Goal: Answer question/provide support

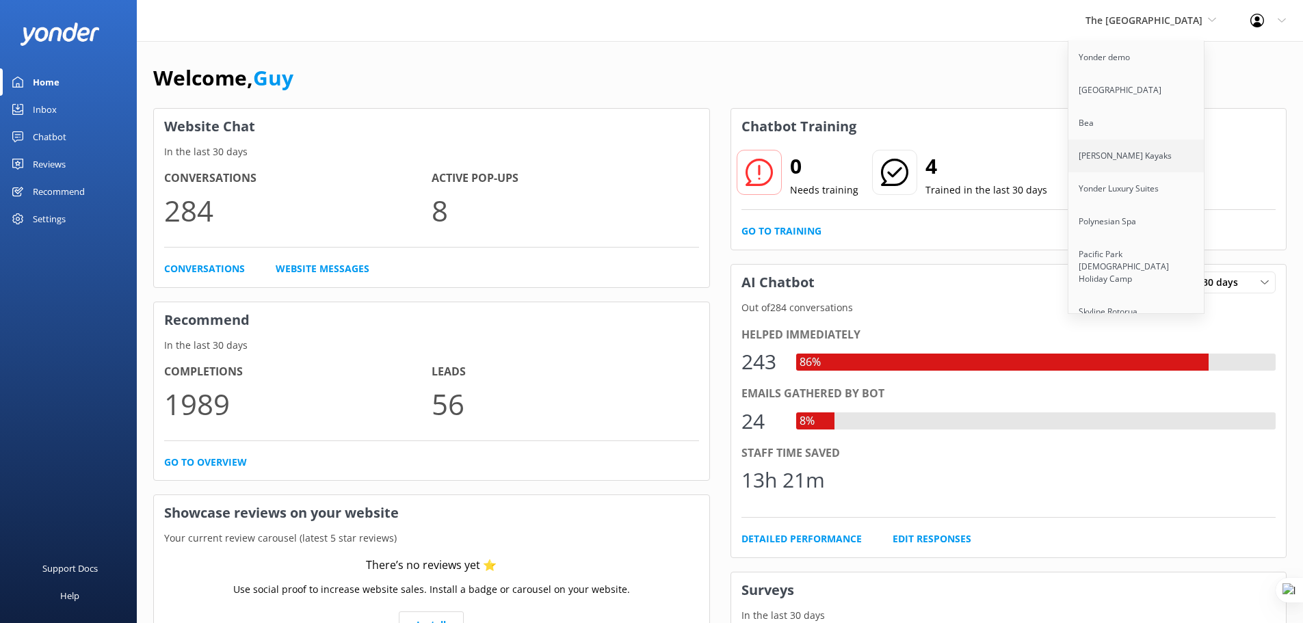
click at [1123, 159] on link "[PERSON_NAME] Kayaks" at bounding box center [1136, 156] width 137 height 33
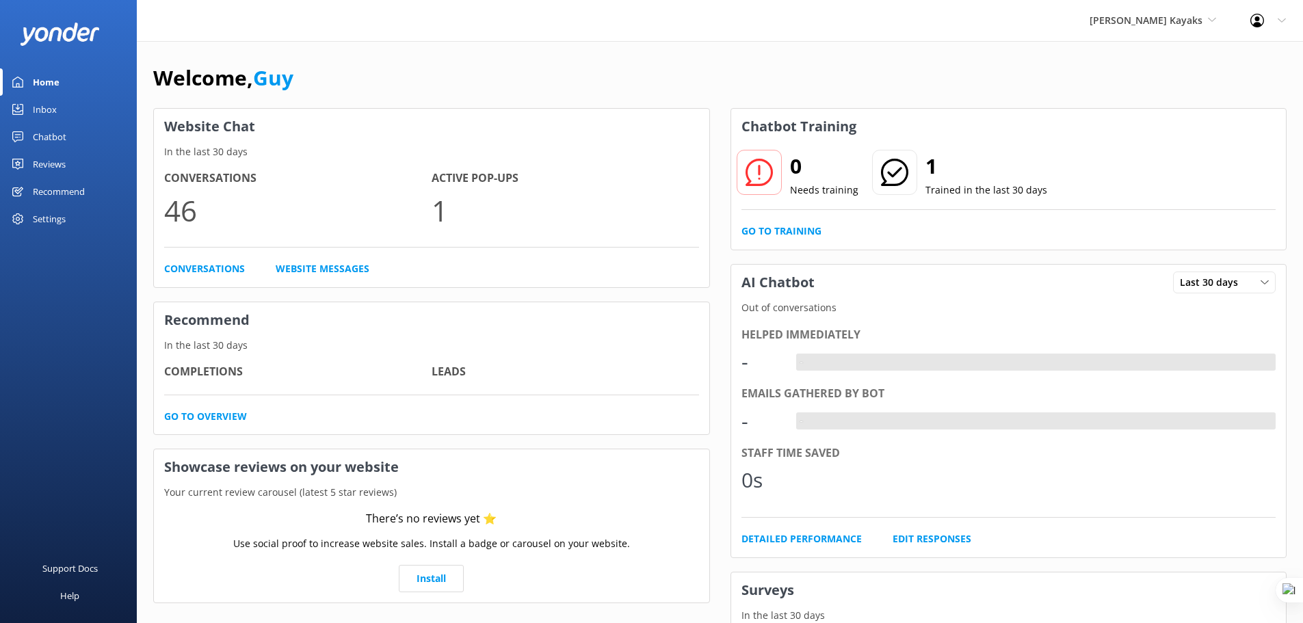
click at [51, 136] on div "Chatbot" at bounding box center [50, 136] width 34 height 27
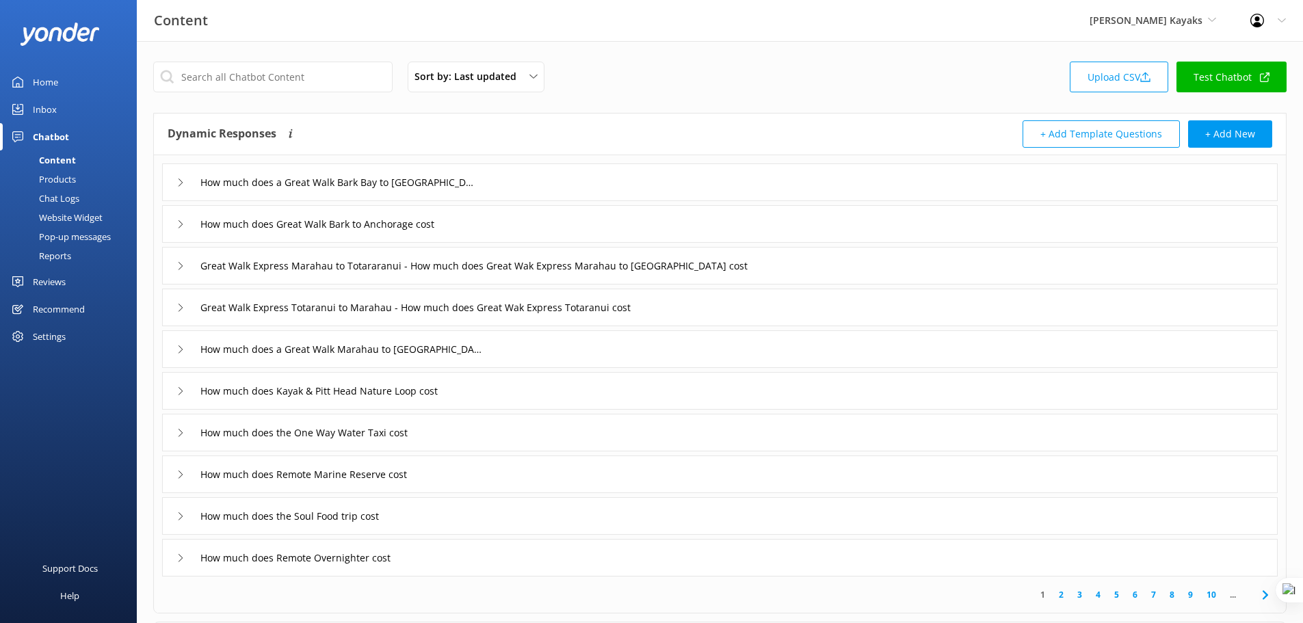
click at [59, 205] on div "Chat Logs" at bounding box center [43, 198] width 71 height 19
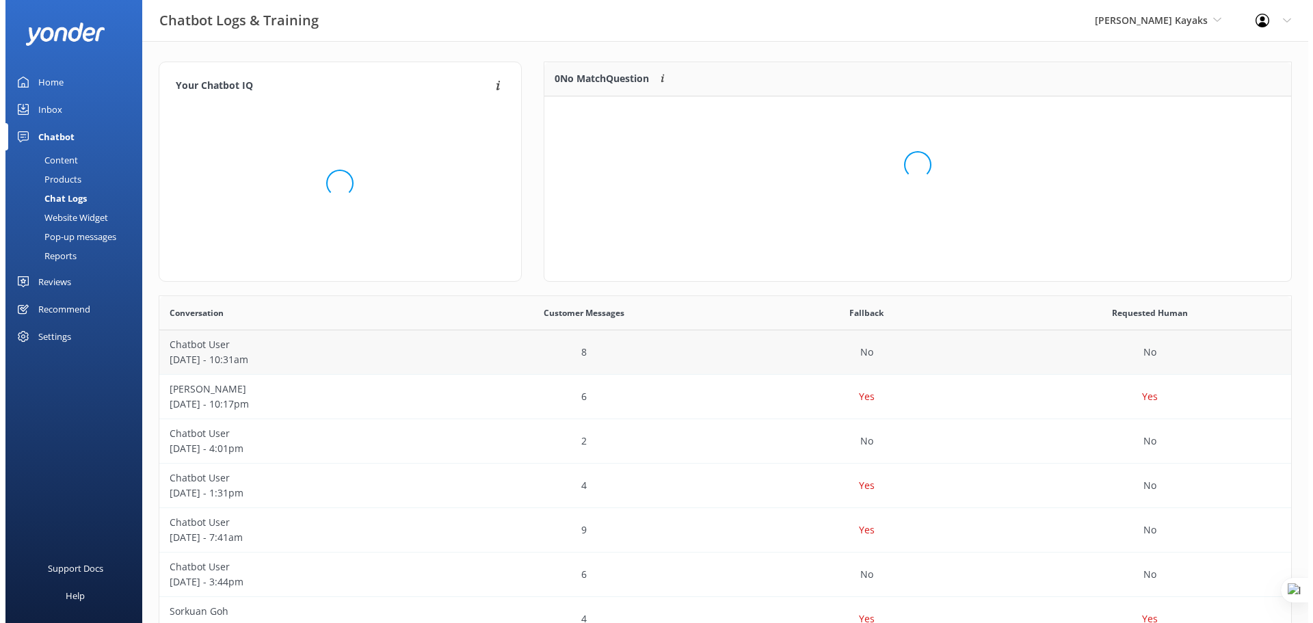
scroll to position [161, 737]
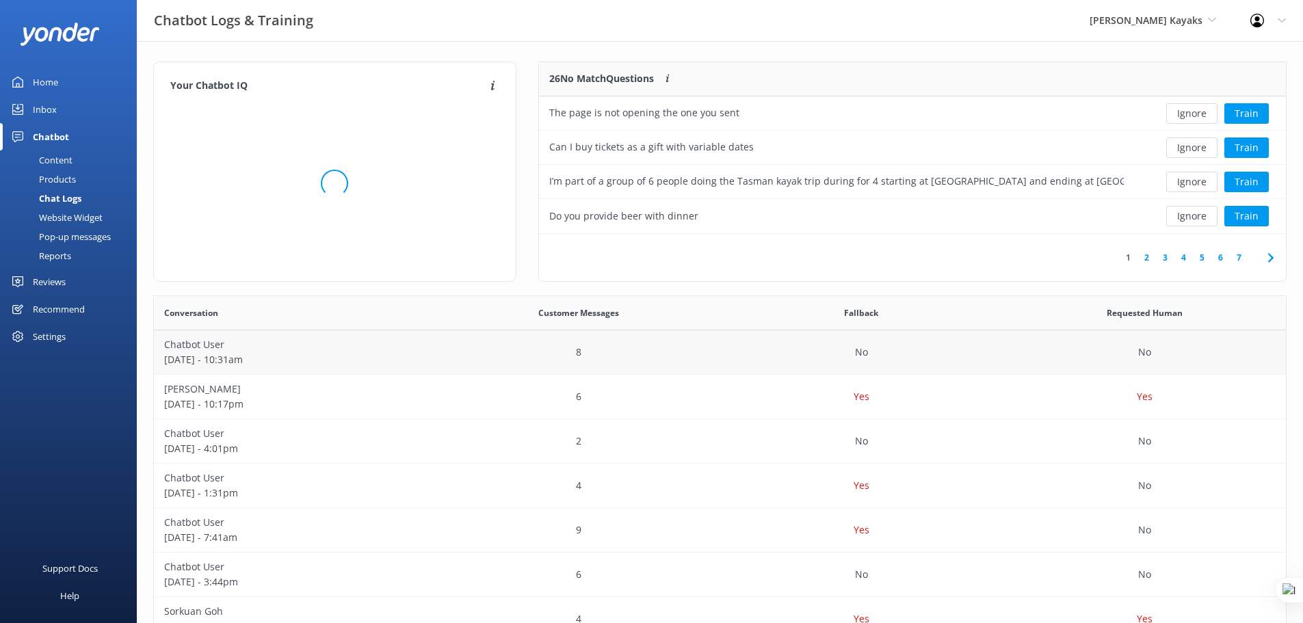
click at [278, 362] on p "[DATE] - 10:31am" at bounding box center [295, 359] width 263 height 15
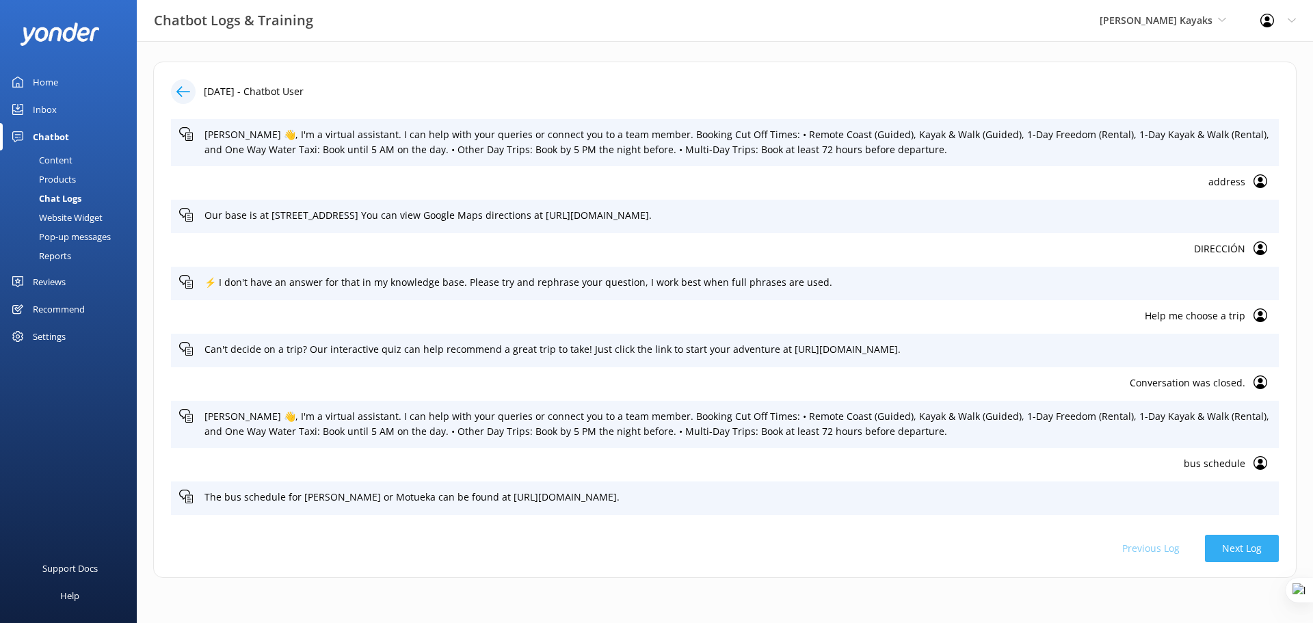
click at [1240, 542] on button "Next Log" at bounding box center [1242, 548] width 74 height 27
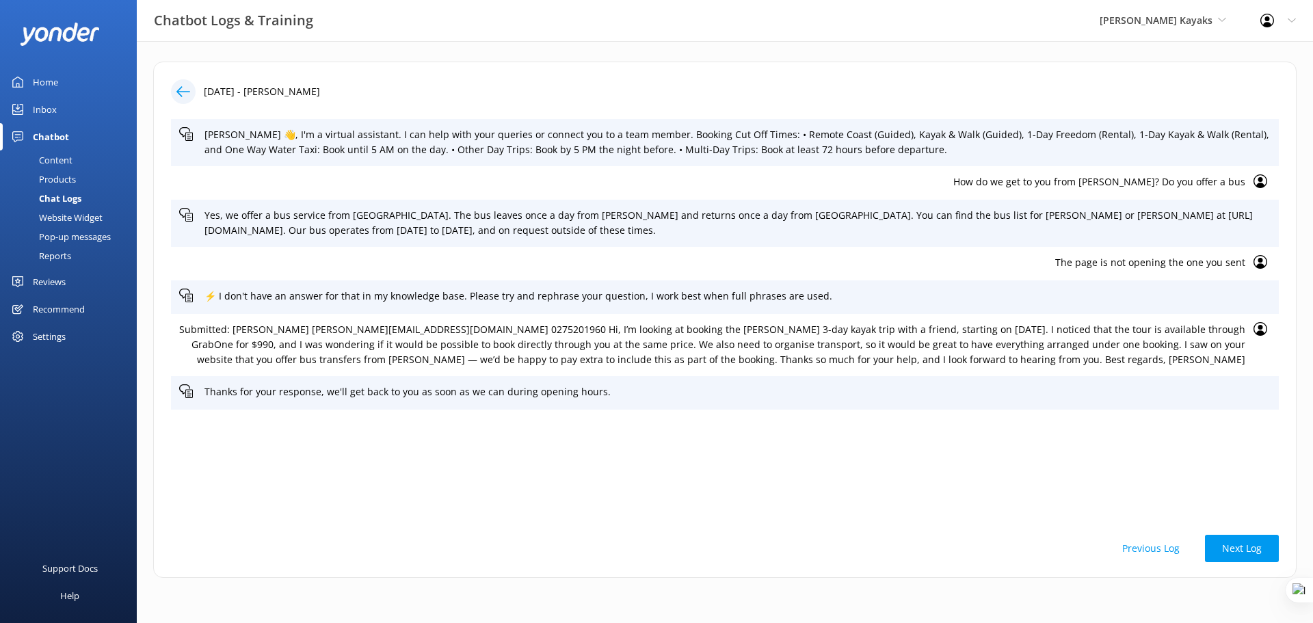
click at [1113, 183] on p "How do we get to you from [PERSON_NAME]? Do you offer a bus" at bounding box center [712, 181] width 1066 height 15
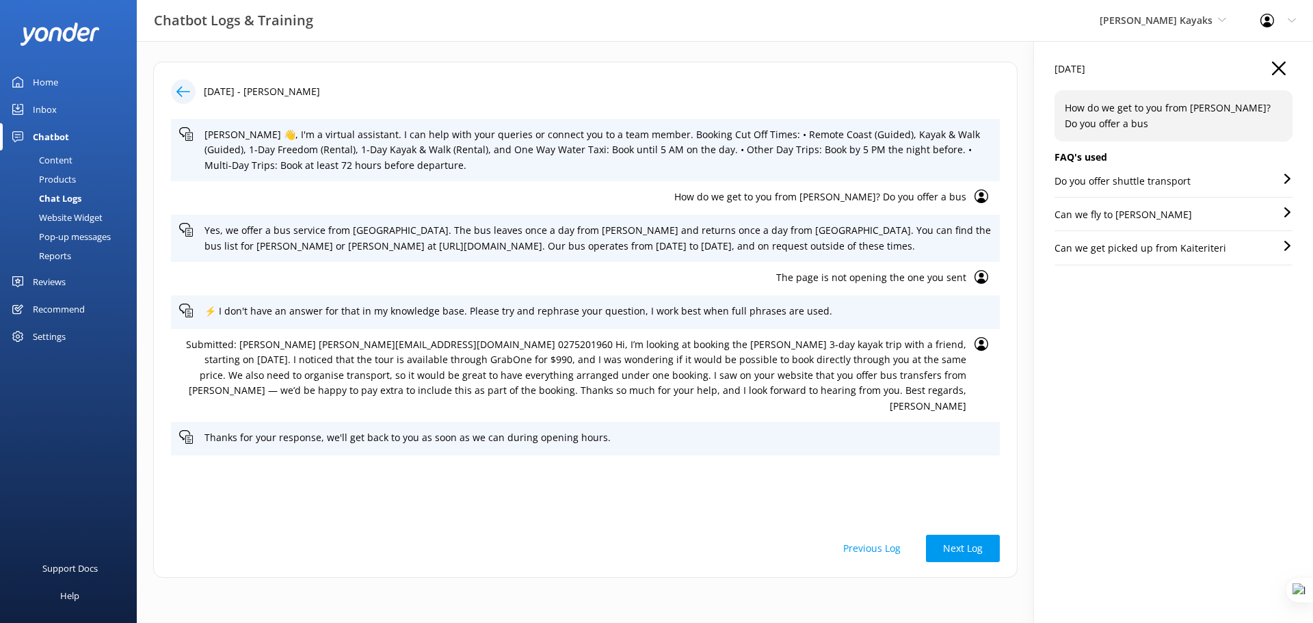
click at [1193, 206] on div "Do you offer shuttle transport Can we fly to [GEOGRAPHIC_DATA] Can we get picke…" at bounding box center [1174, 224] width 238 height 101
click at [1191, 212] on div "Can we fly to [PERSON_NAME]" at bounding box center [1174, 219] width 238 height 24
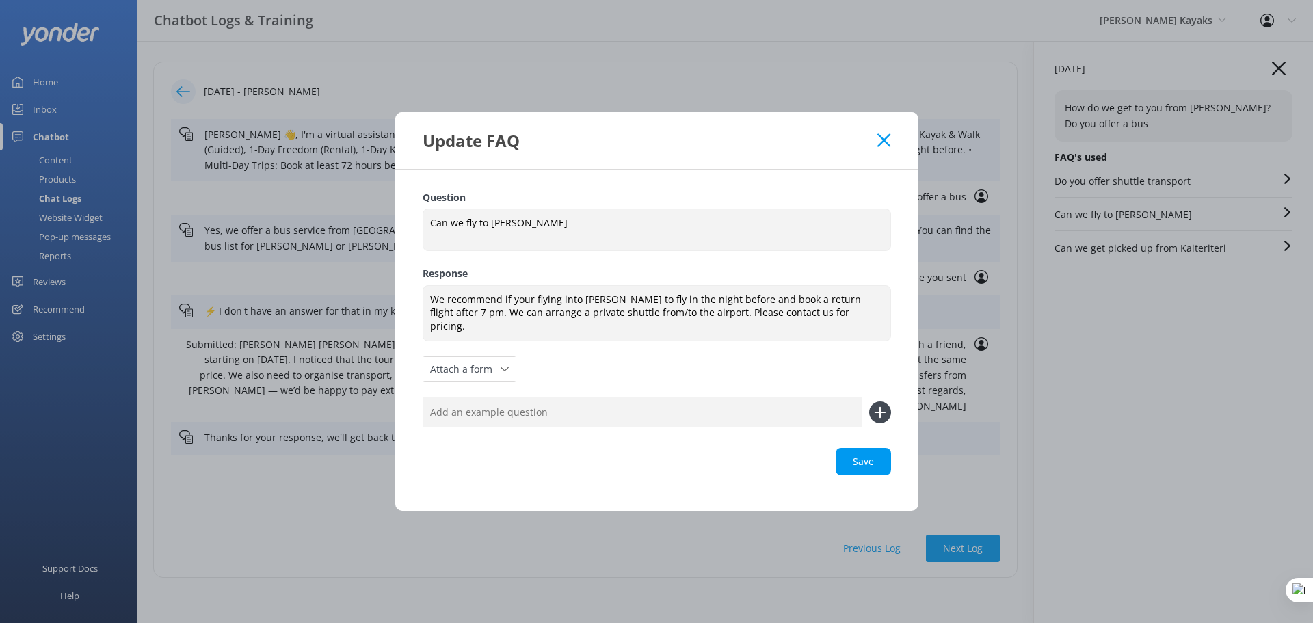
click at [879, 147] on icon at bounding box center [883, 140] width 13 height 14
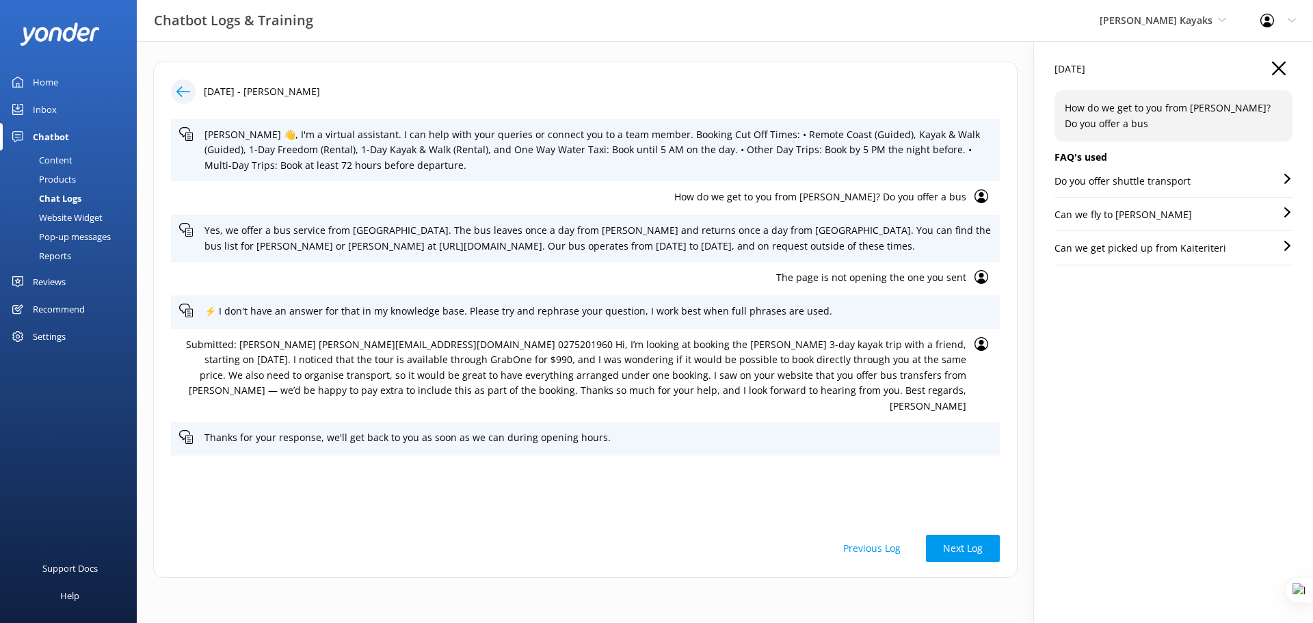
click at [1208, 178] on div "Do you offer shuttle transport" at bounding box center [1174, 186] width 238 height 24
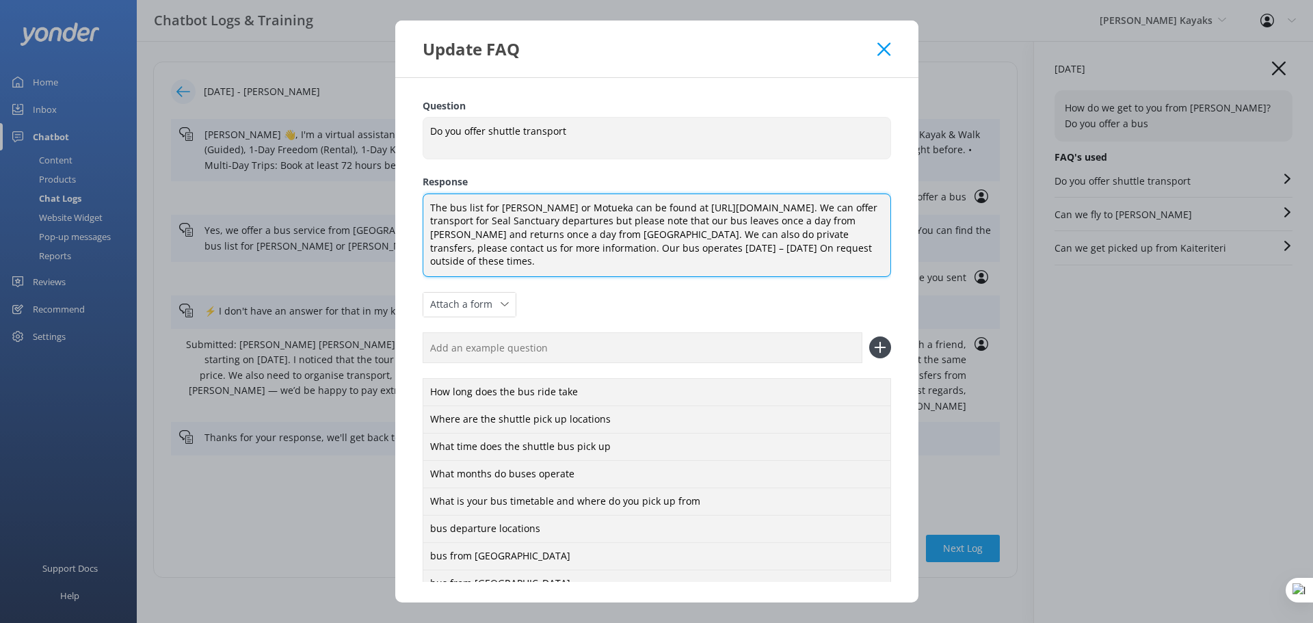
drag, startPoint x: 658, startPoint y: 207, endPoint x: 641, endPoint y: 222, distance: 22.3
click at [641, 222] on textarea "The bus list for [PERSON_NAME] or Motueka can be found at [URL][DOMAIN_NAME]. W…" at bounding box center [657, 235] width 468 height 83
